Goal: Transaction & Acquisition: Purchase product/service

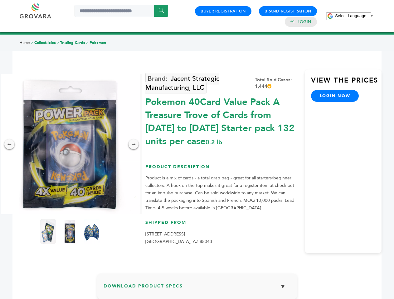
click at [354, 16] on span "Select Language" at bounding box center [350, 15] width 31 height 5
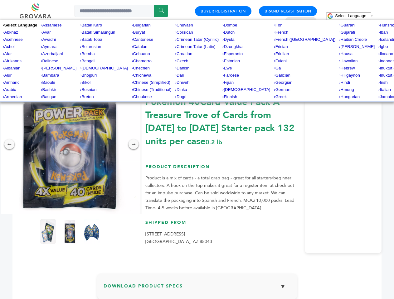
click at [70, 144] on img at bounding box center [70, 144] width 140 height 140
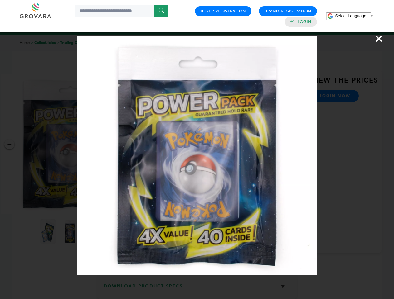
click at [9, 144] on div "×" at bounding box center [197, 149] width 394 height 299
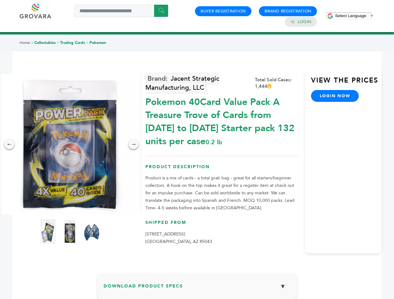
click at [133, 144] on div "→" at bounding box center [133, 144] width 10 height 10
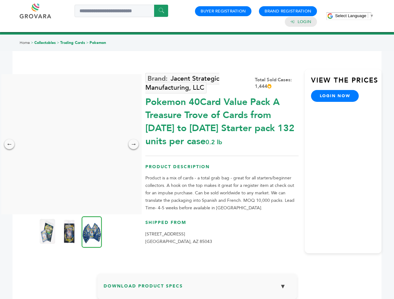
click at [48, 232] on img at bounding box center [48, 231] width 16 height 25
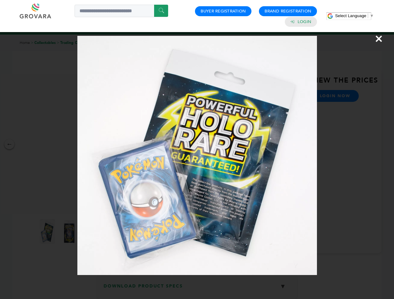
click at [70, 232] on div "×" at bounding box center [197, 149] width 394 height 299
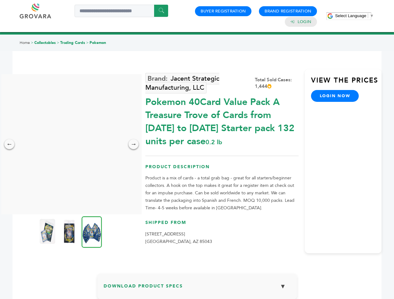
click at [92, 232] on img at bounding box center [92, 231] width 20 height 31
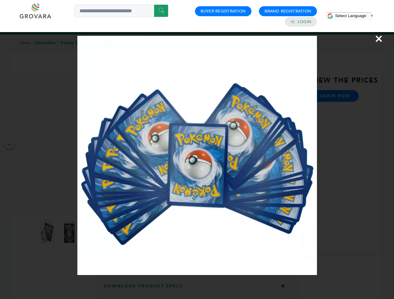
click at [197, 289] on div "×" at bounding box center [197, 149] width 394 height 299
